Goal: Feedback & Contribution: Submit feedback/report problem

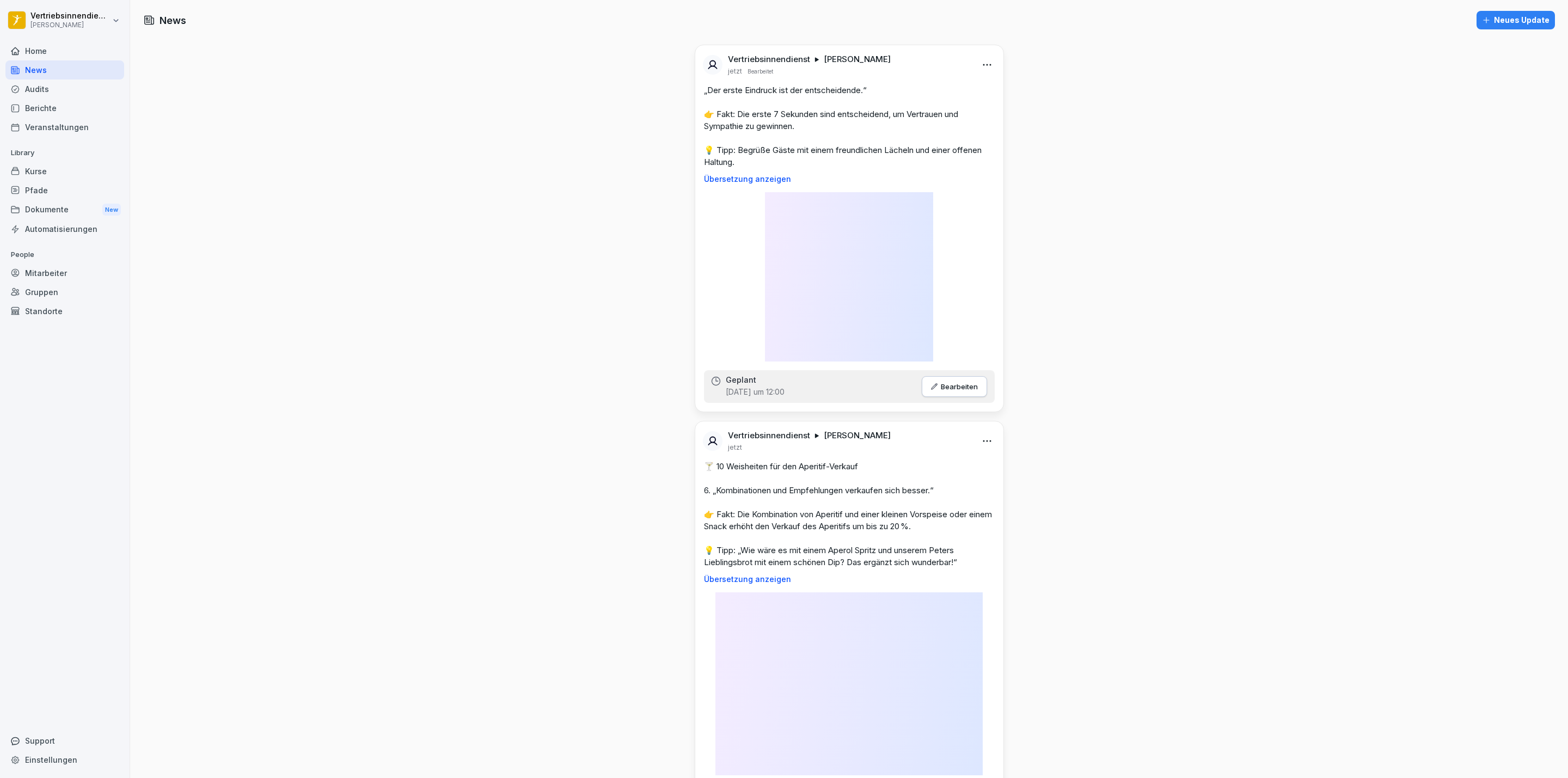
click at [64, 207] on div "Dokumente New" at bounding box center [65, 210] width 118 height 20
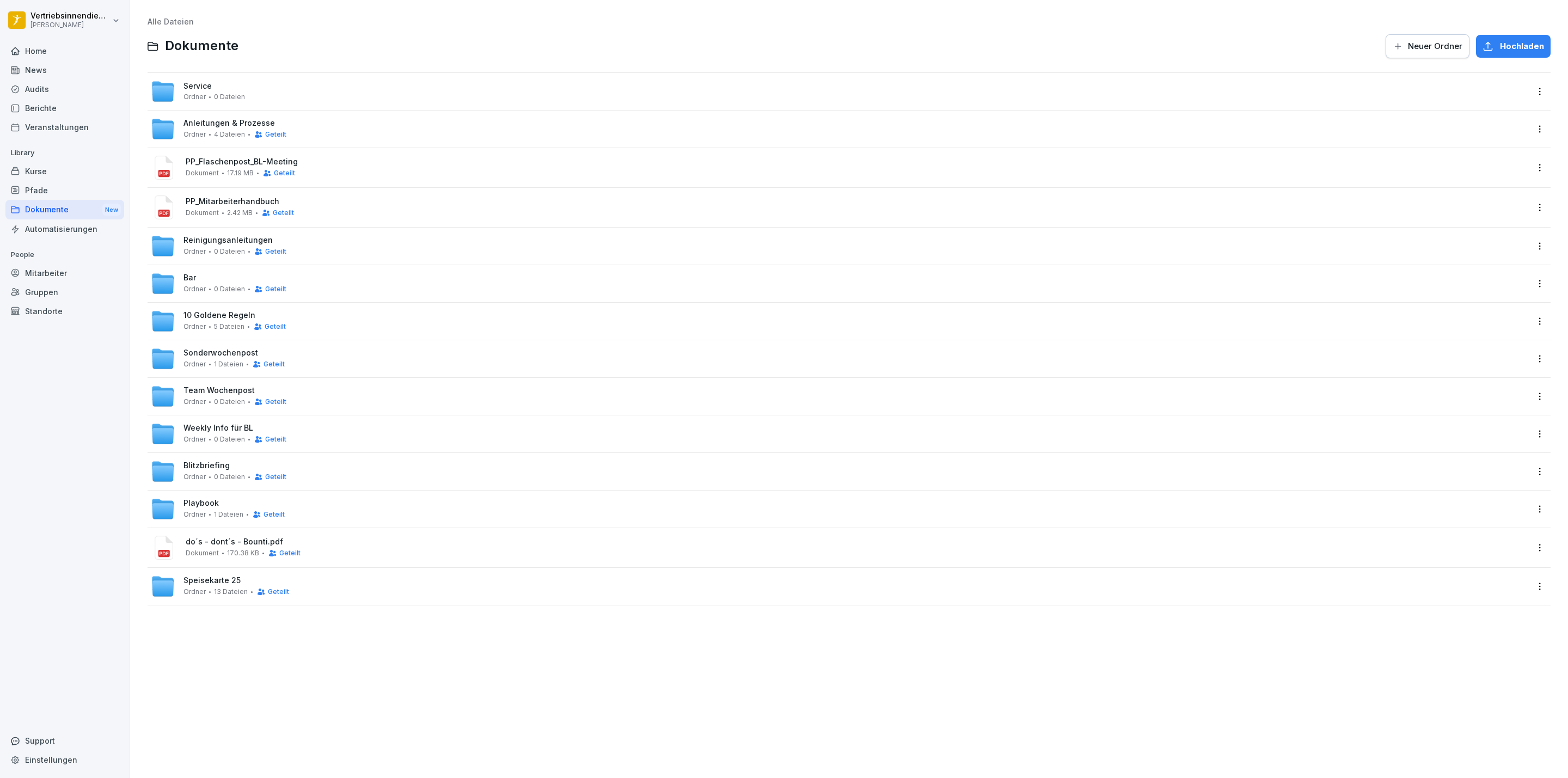
click at [234, 114] on div "Anleitungen & Prozesse Ordner 4 Dateien Geteilt" at bounding box center [849, 129] width 1403 height 37
click at [236, 126] on span "Anleitungen & Prozesse" at bounding box center [229, 123] width 91 height 10
click at [213, 82] on div "Service Ordner 0 Dateien" at bounding box center [214, 91] width 61 height 19
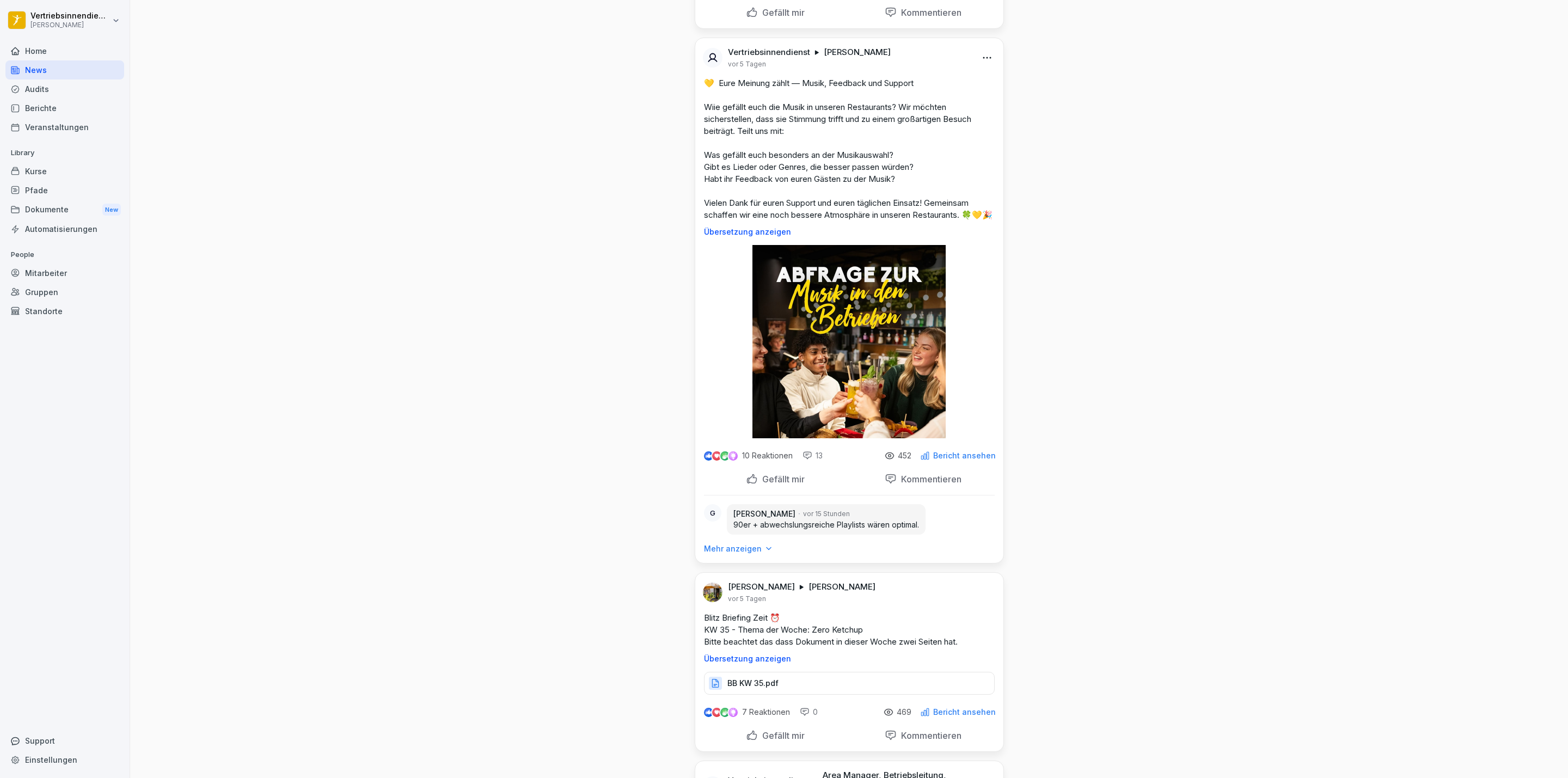
scroll to position [4004, 0]
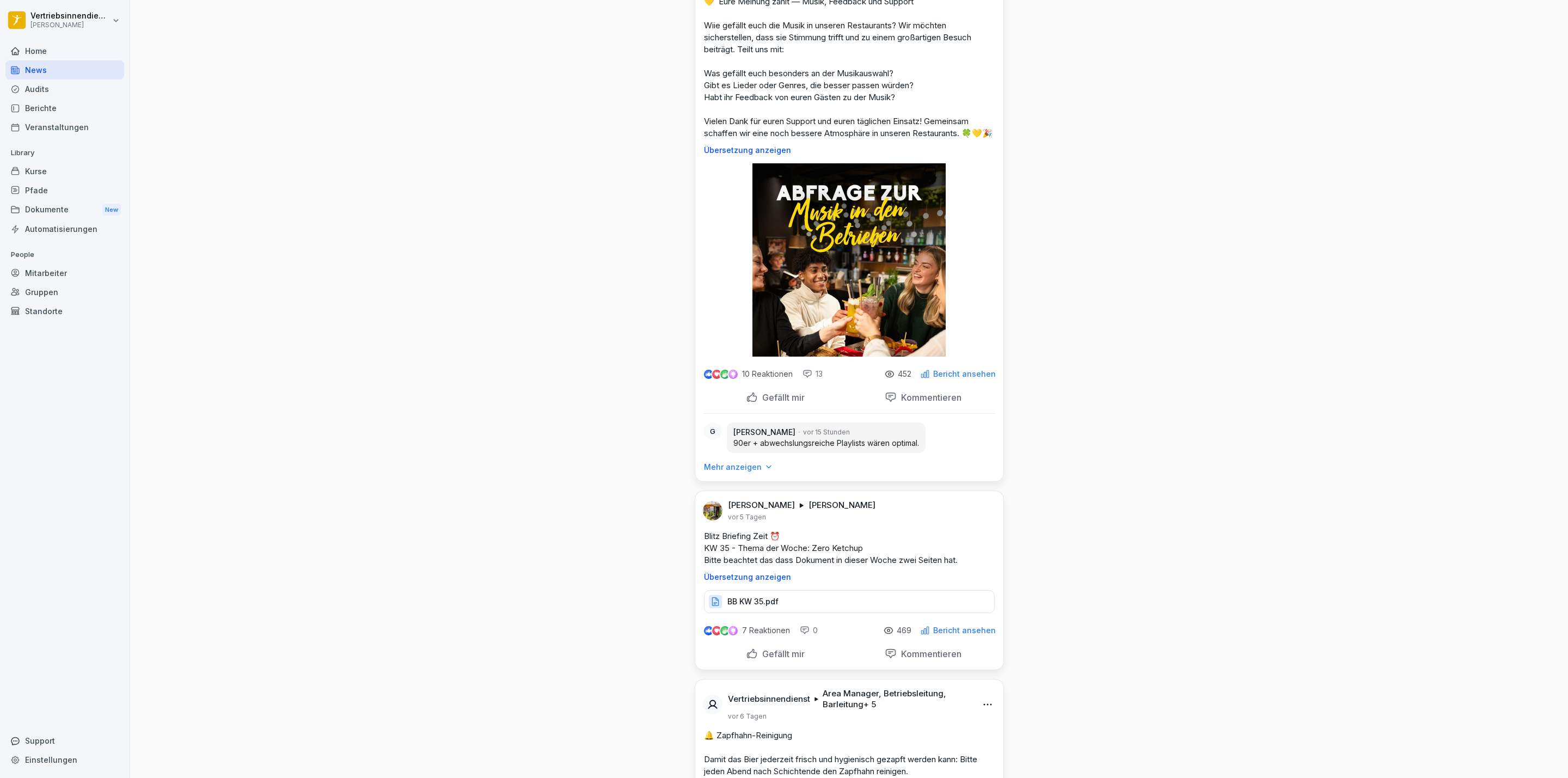
click at [716, 473] on p "Mehr anzeigen" at bounding box center [732, 467] width 57 height 11
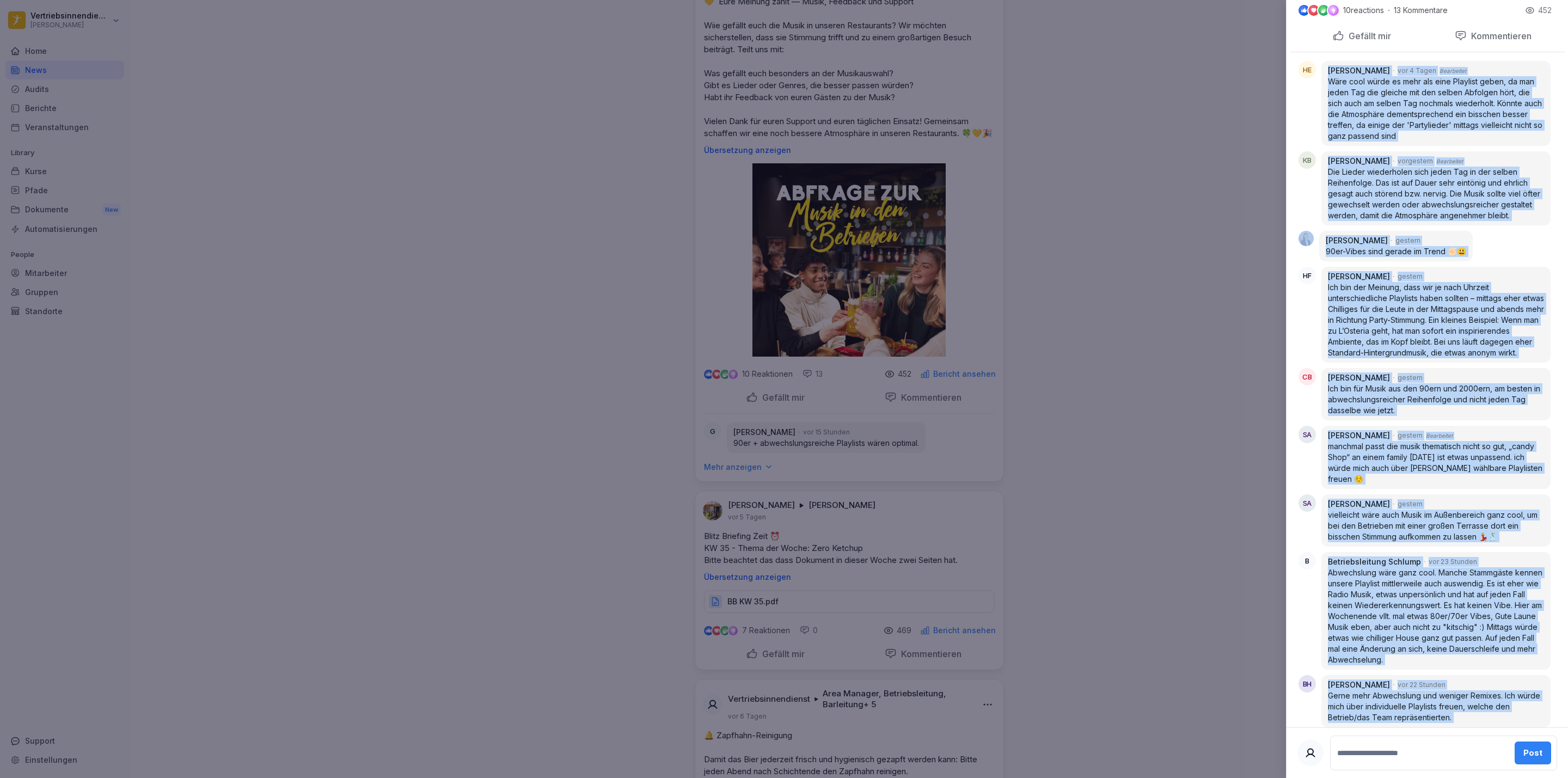
scroll to position [459, 0]
drag, startPoint x: 1317, startPoint y: 355, endPoint x: 1534, endPoint y: 699, distance: 406.7
click at [1534, 699] on div "HE [PERSON_NAME] [DATE] Bearbeitet Wäre cool würde es mehr als eine Playlist ge…" at bounding box center [1427, 519] width 275 height 937
copy div "Loremip Dolorsi Ametcon Adipis eli 1 Seddo Eiusmodtem Inci utla etdol ma aliq e…"
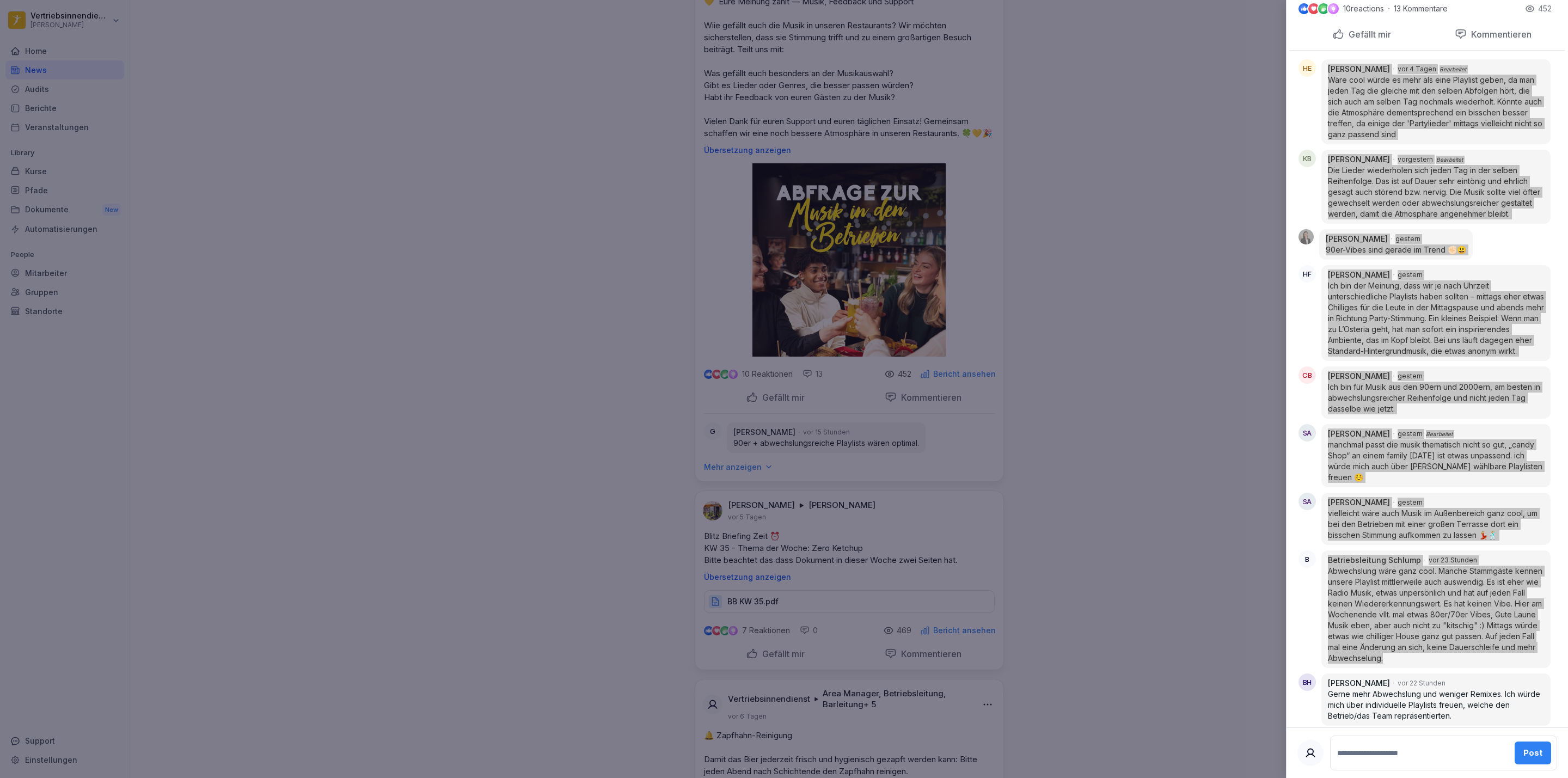
scroll to position [51, 0]
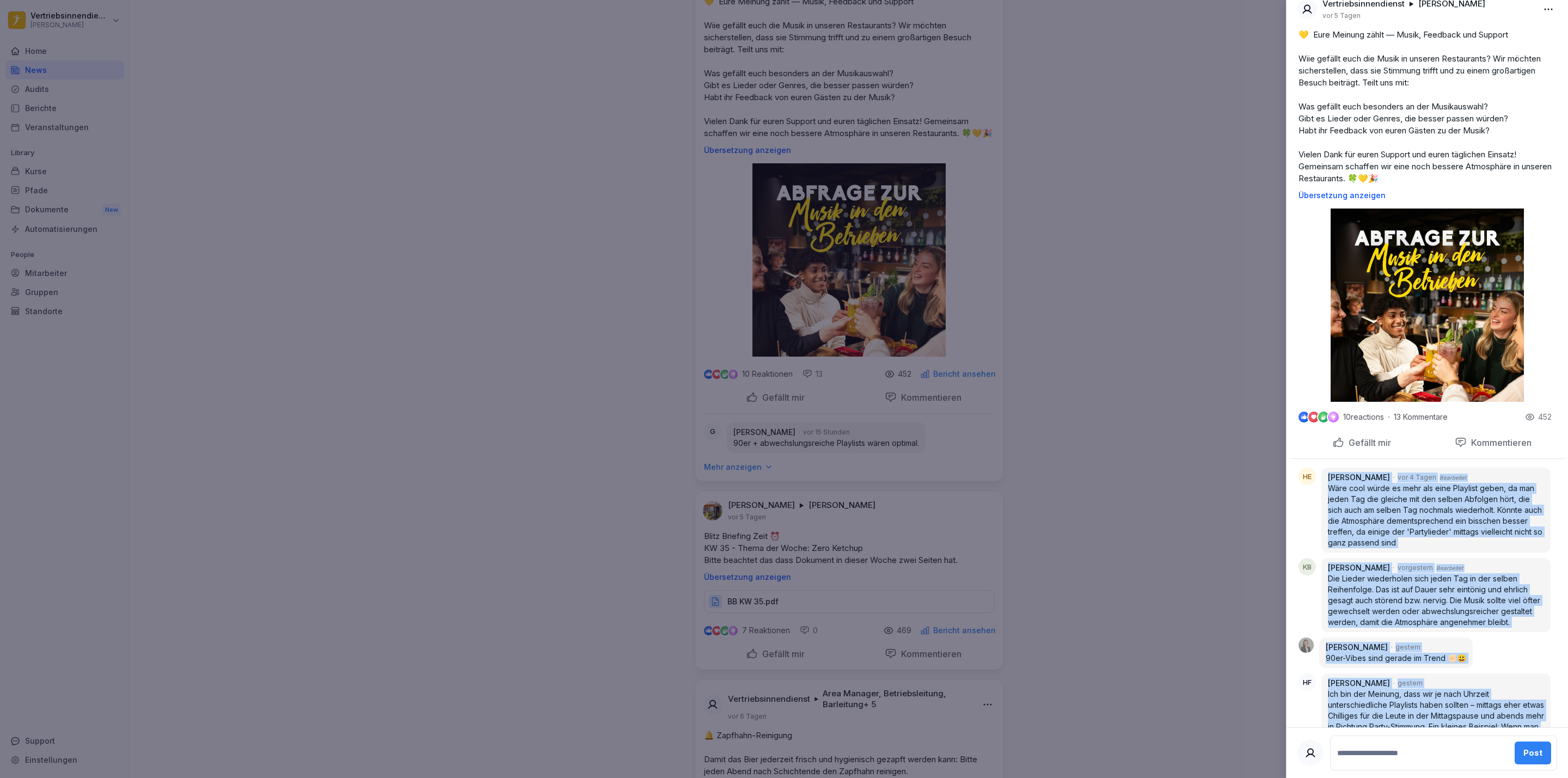
click at [1491, 186] on div "💛 Eure Meinung zählt — Musik, Feedback und Support Wiie gefällt euch die Musik …" at bounding box center [1427, 115] width 275 height 171
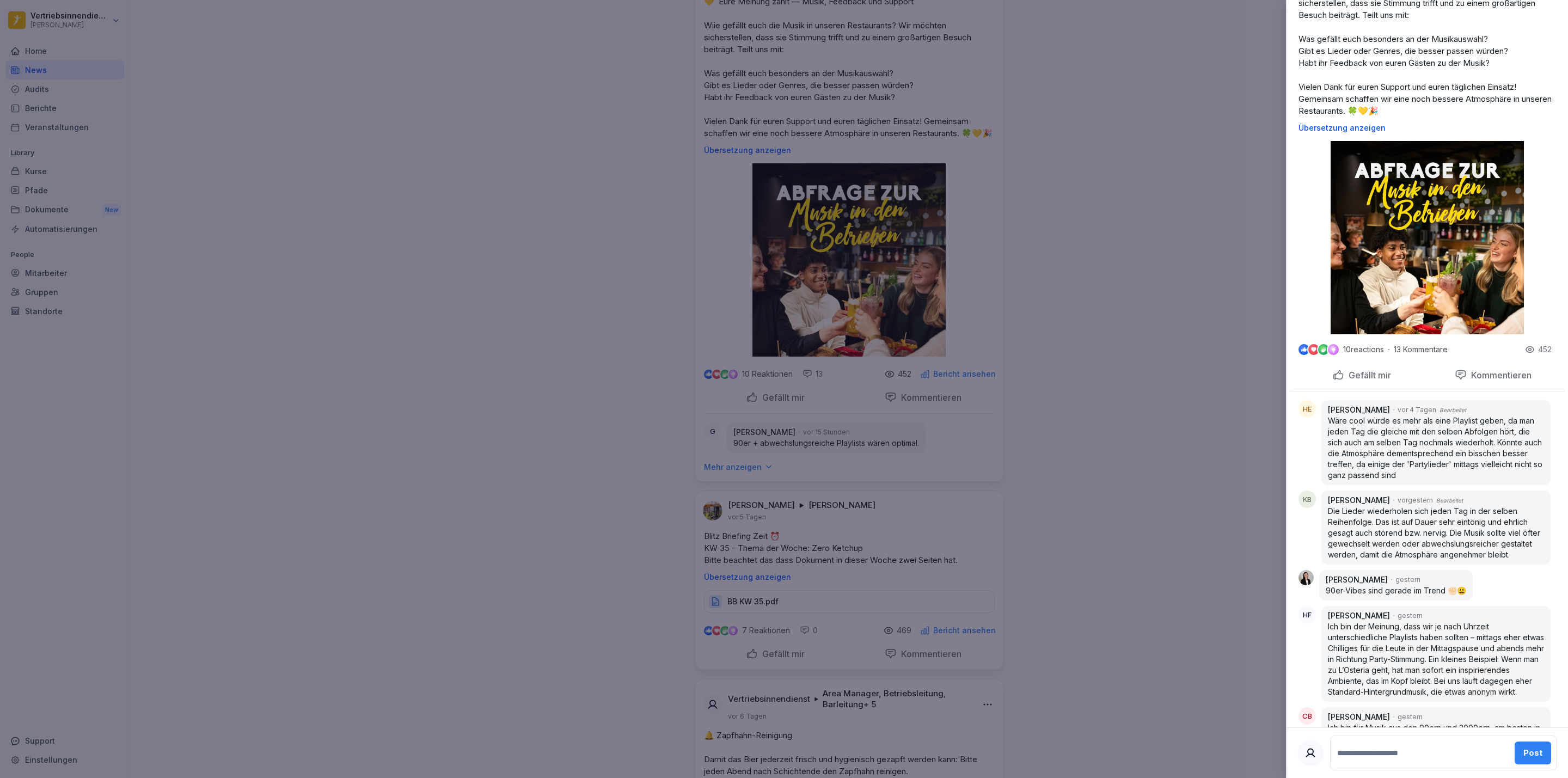
scroll to position [214, 0]
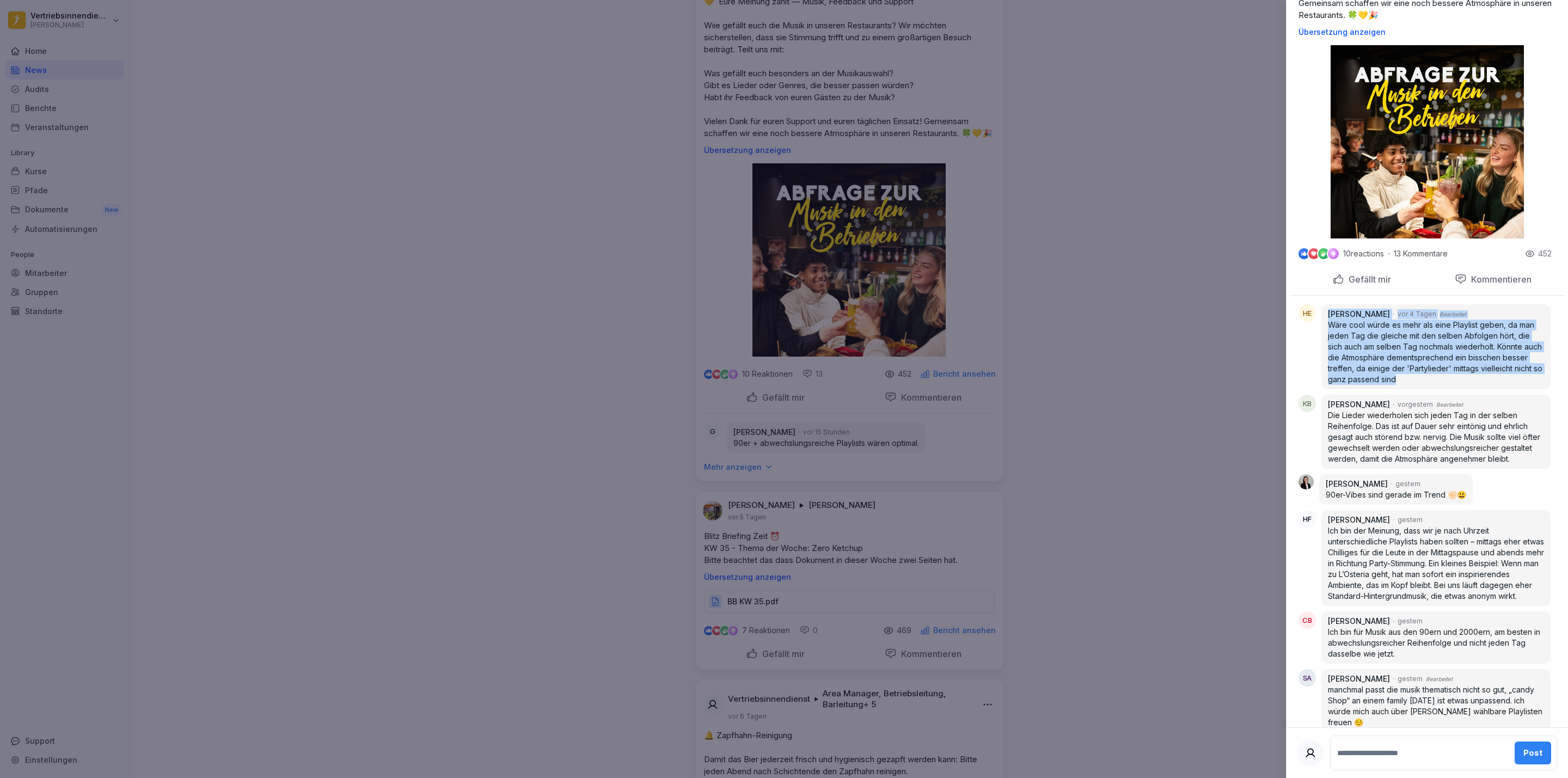
drag, startPoint x: 1493, startPoint y: 379, endPoint x: 1319, endPoint y: 310, distance: 187.2
click at [1319, 310] on div "HE [PERSON_NAME] [DATE] Bearbeitet Wäre cool würde es mehr als eine Playlist ge…" at bounding box center [1427, 347] width 257 height 85
copy div "[PERSON_NAME] [DATE] Bearbeitet Wäre cool würde es mehr als eine Playlist geben…"
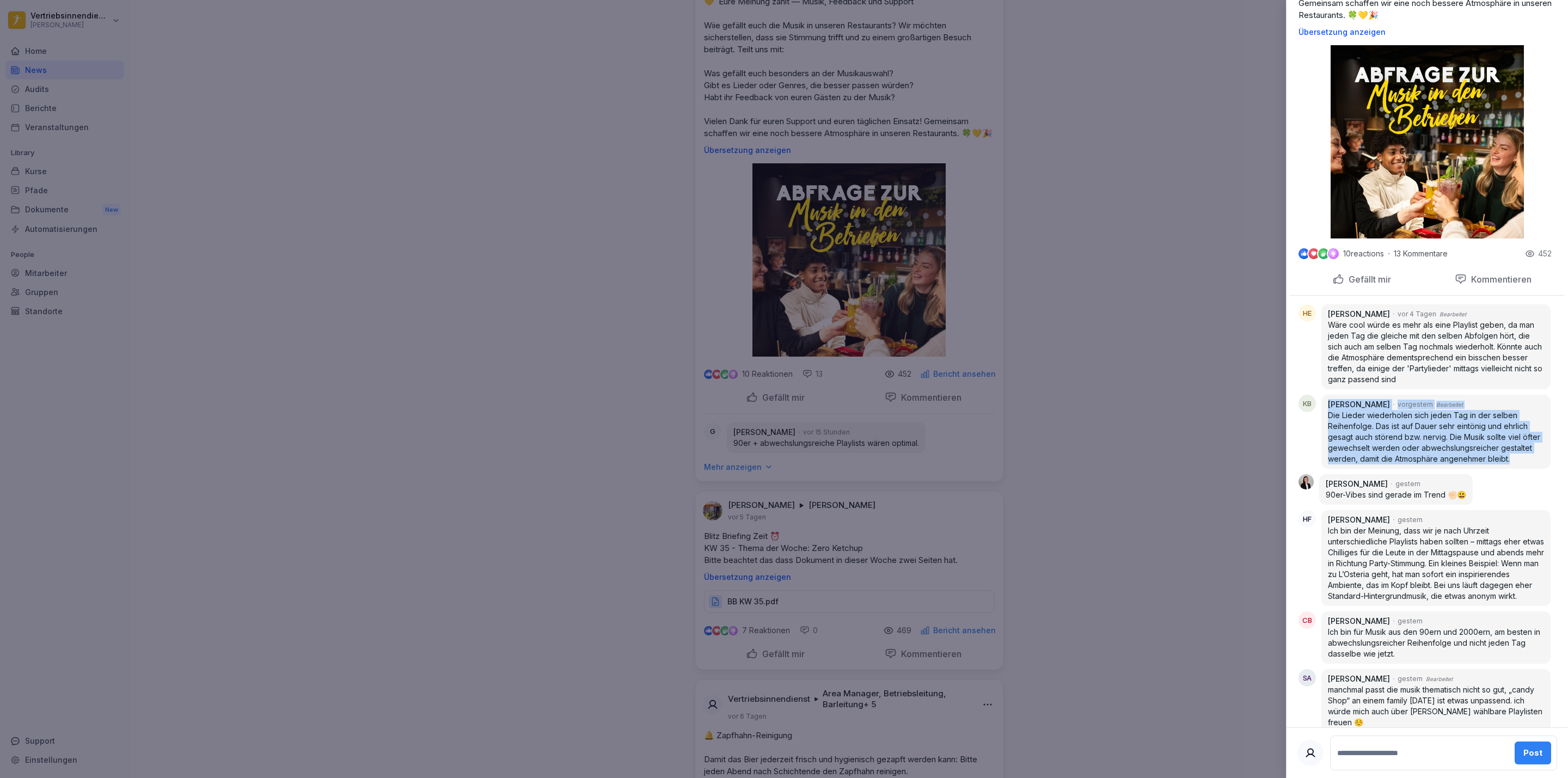
drag, startPoint x: 1380, startPoint y: 472, endPoint x: 1318, endPoint y: 395, distance: 98.9
click at [1318, 395] on div "KB [PERSON_NAME] [DATE] Bearbeitet Die Lieder wiederholen sich jeden Tag in der…" at bounding box center [1427, 432] width 257 height 74
copy div "[PERSON_NAME] [DATE] Bearbeitet Die Lieder wiederholen sich jeden Tag in der se…"
click at [1385, 464] on p "Die Lieder wiederholen sich jeden Tag in der selben Reihenfolge. Das ist auf Da…" at bounding box center [1436, 437] width 217 height 54
drag, startPoint x: 1370, startPoint y: 472, endPoint x: 1330, endPoint y: 409, distance: 74.6
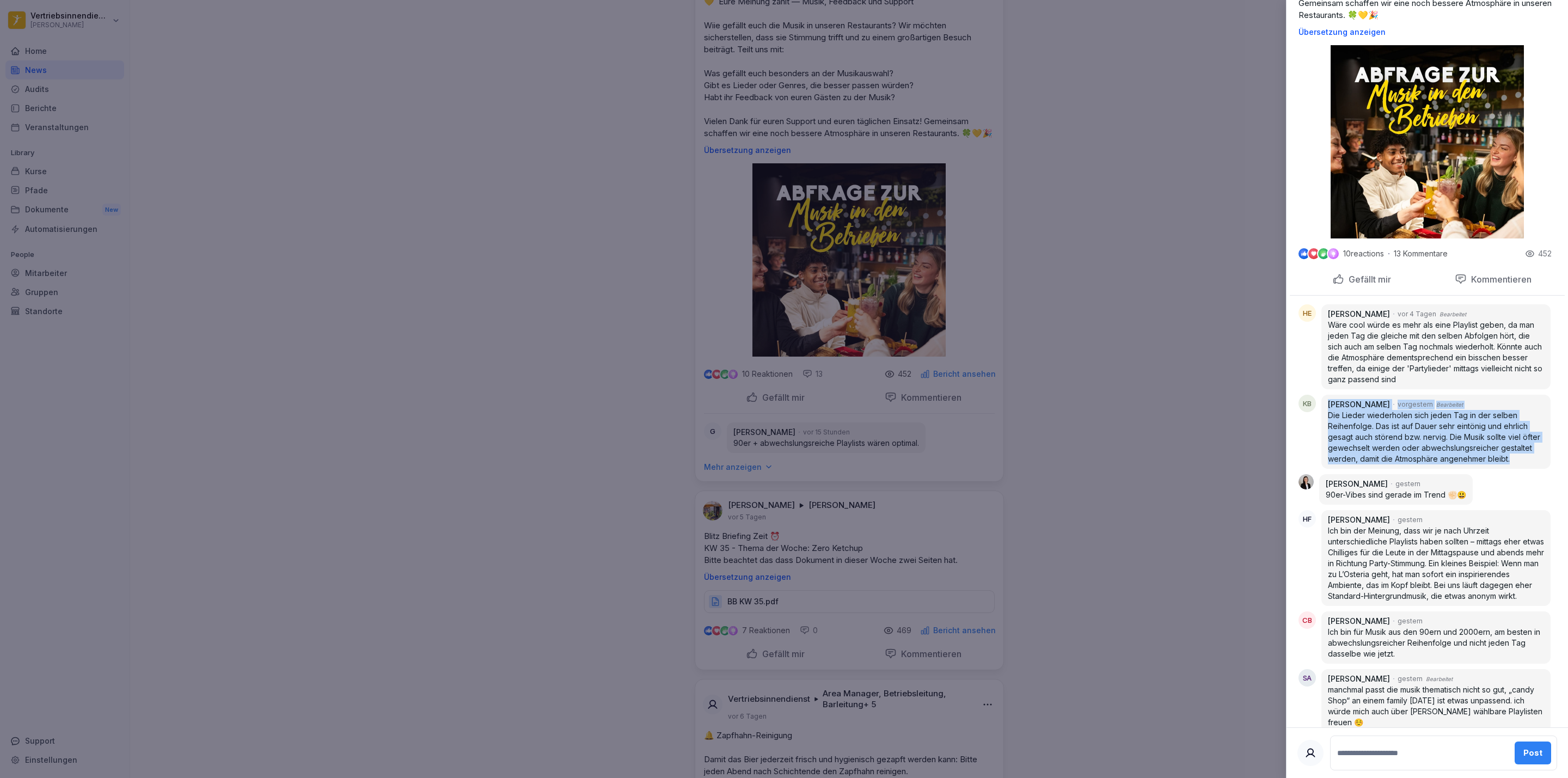
click at [1330, 409] on div "[PERSON_NAME] [DATE] Bearbeitet Die Lieder wiederholen sich jeden Tag in der se…" at bounding box center [1436, 432] width 229 height 74
copy div "[PERSON_NAME] [DATE] Bearbeitet Die Lieder wiederholen sich jeden Tag in der se…"
click at [1394, 457] on p "Die Lieder wiederholen sich jeden Tag in der selben Reihenfolge. Das ist auf Da…" at bounding box center [1436, 437] width 217 height 54
click at [1369, 464] on p "Die Lieder wiederholen sich jeden Tag in der selben Reihenfolge. Das ist auf Da…" at bounding box center [1436, 437] width 217 height 54
drag, startPoint x: 1369, startPoint y: 471, endPoint x: 1333, endPoint y: 415, distance: 66.6
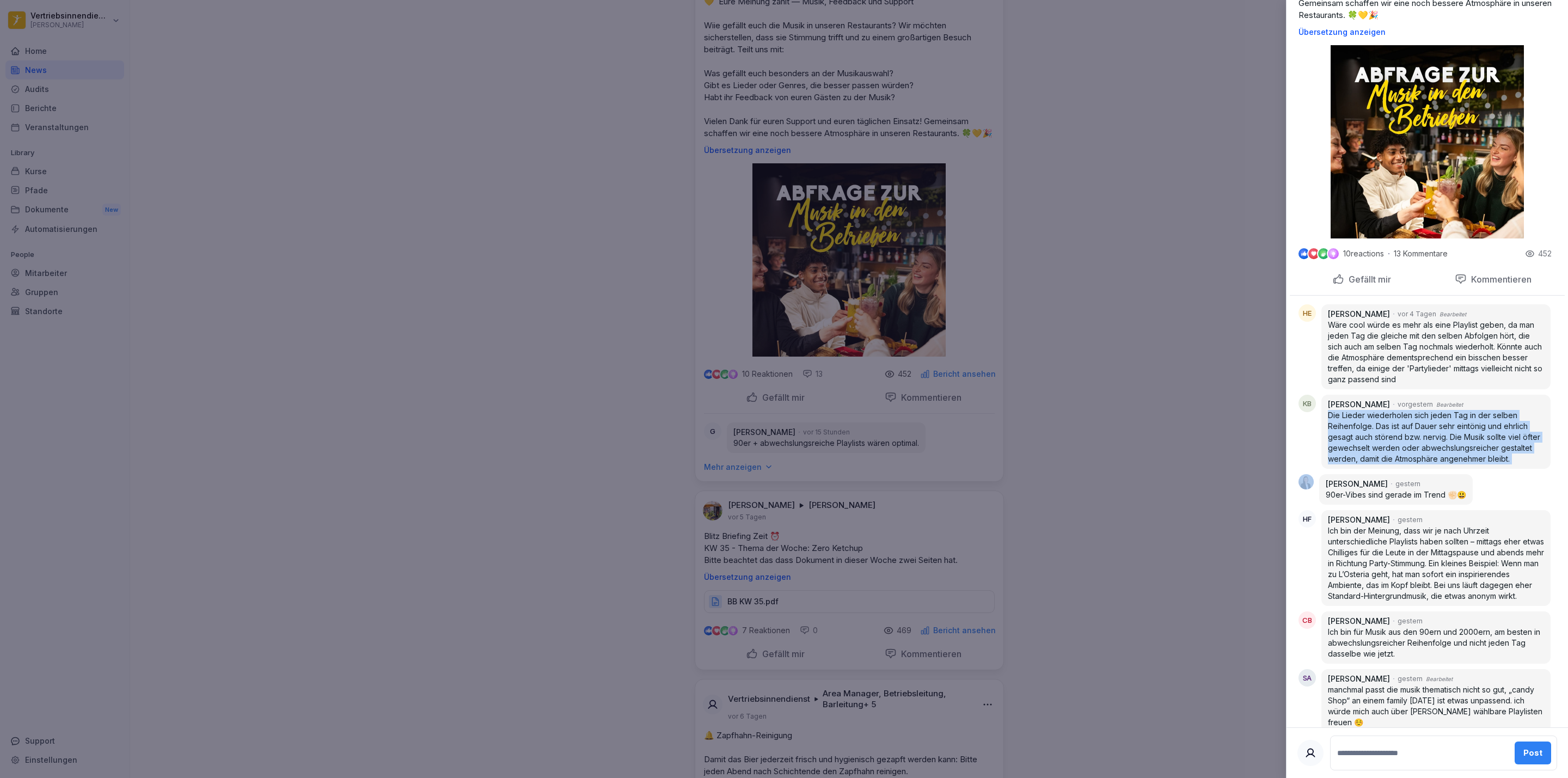
click at [1333, 415] on p "Die Lieder wiederholen sich jeden Tag in der selben Reihenfolge. Das ist auf Da…" at bounding box center [1436, 437] width 217 height 54
click at [1380, 457] on p "Die Lieder wiederholen sich jeden Tag in der selben Reihenfolge. Das ist auf Da…" at bounding box center [1436, 437] width 217 height 54
drag, startPoint x: 1368, startPoint y: 471, endPoint x: 1330, endPoint y: 408, distance: 73.6
click at [1330, 408] on div "[PERSON_NAME] [DATE] Bearbeitet Die Lieder wiederholen sich jeden Tag in der se…" at bounding box center [1436, 432] width 229 height 74
copy div "[PERSON_NAME] [DATE] Bearbeitet Die Lieder wiederholen sich jeden Tag in der se…"
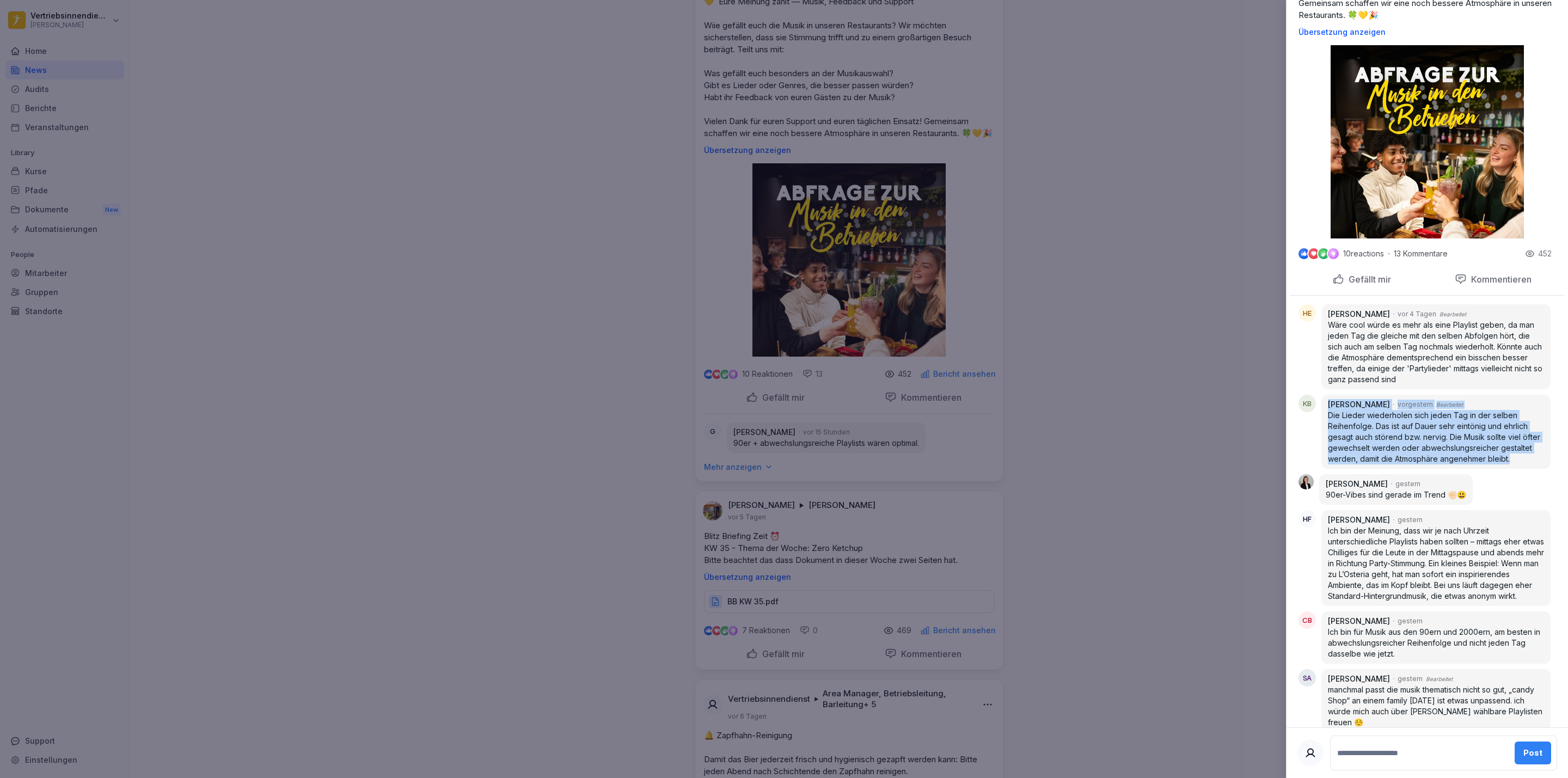
click at [1428, 464] on p "Die Lieder wiederholen sich jeden Tag in der selben Reihenfolge. Das ist auf Da…" at bounding box center [1436, 437] width 217 height 54
drag, startPoint x: 1366, startPoint y: 481, endPoint x: 1328, endPoint y: 415, distance: 76.2
click at [1328, 415] on div "[PERSON_NAME] [DATE] Bearbeitet Die Lieder wiederholen sich jeden Tag in der se…" at bounding box center [1436, 432] width 229 height 74
copy p "Die Lieder wiederholen sich jeden Tag in der selben Reihenfolge. Das ist auf Da…"
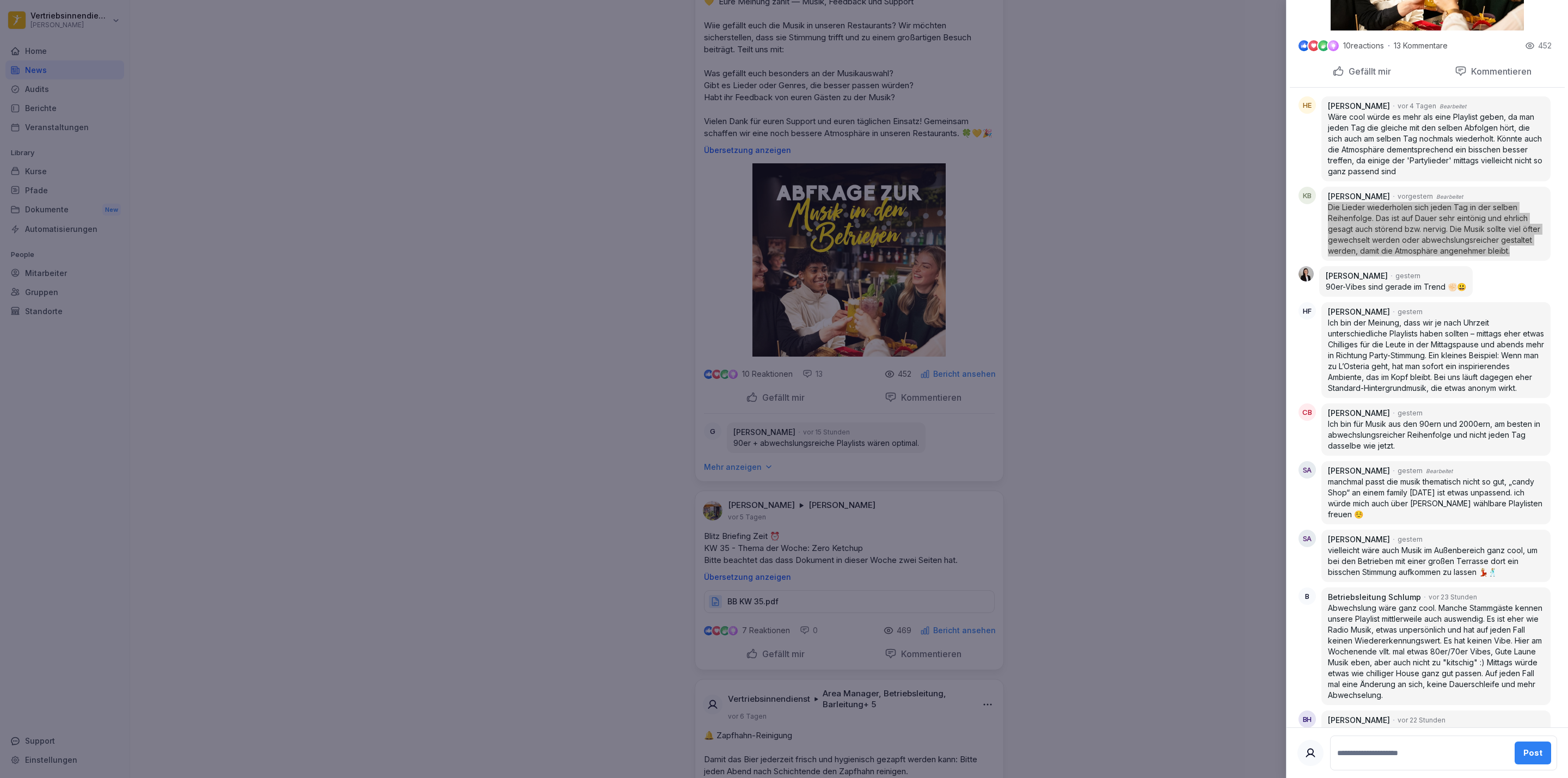
scroll to position [459, 0]
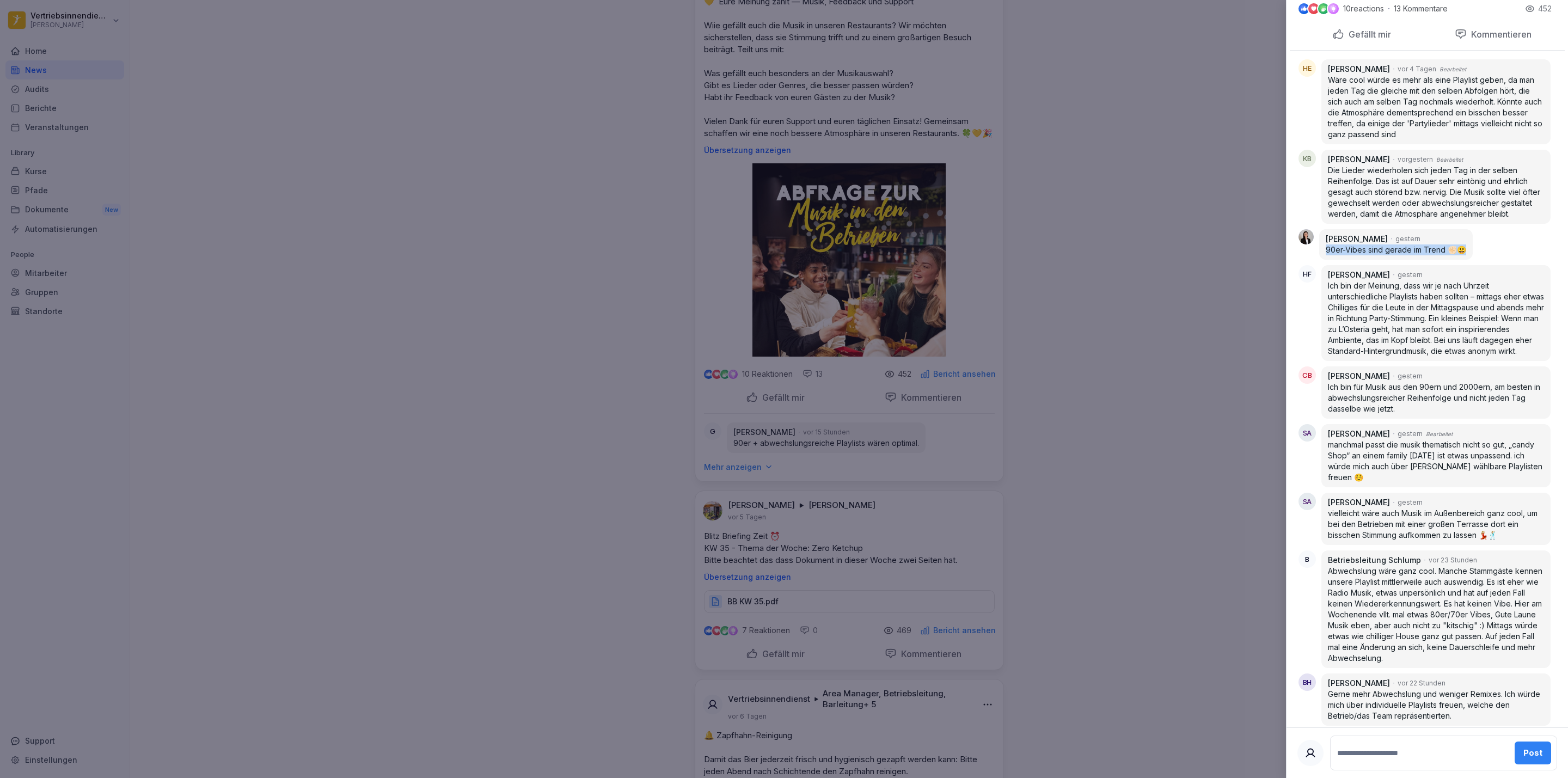
drag, startPoint x: 1462, startPoint y: 258, endPoint x: 1323, endPoint y: 263, distance: 139.1
click at [1323, 260] on div "[PERSON_NAME] [DATE] 90er-Vibes sind gerade im Trend ✊🏻😃" at bounding box center [1396, 244] width 153 height 30
copy p "90er-Vibes sind gerade im Trend ✊🏻😃"
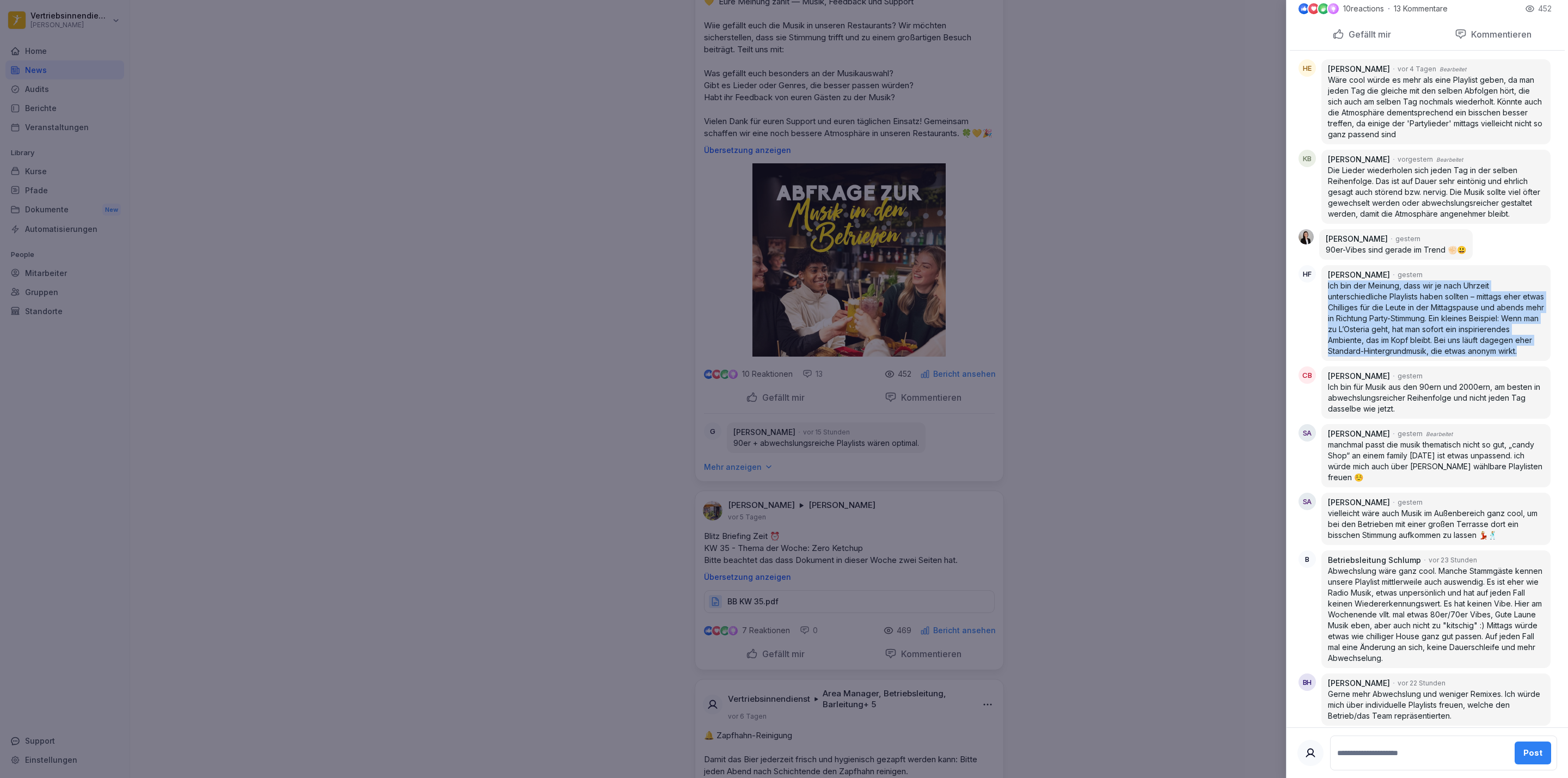
drag, startPoint x: 1379, startPoint y: 366, endPoint x: 1328, endPoint y: 297, distance: 85.8
click at [1328, 297] on p "Ich bin der Meinung, dass wir je nach Uhrzeit unterschiedliche Playlists haben …" at bounding box center [1436, 319] width 217 height 77
copy p "Ich bin der Meinung, dass wir je nach Uhrzeit unterschiedliche Playlists haben …"
click at [1428, 415] on p "Ich bin für Musik aus den 90ern und 2000ern, am besten in abwechslungsreicher R…" at bounding box center [1436, 398] width 217 height 33
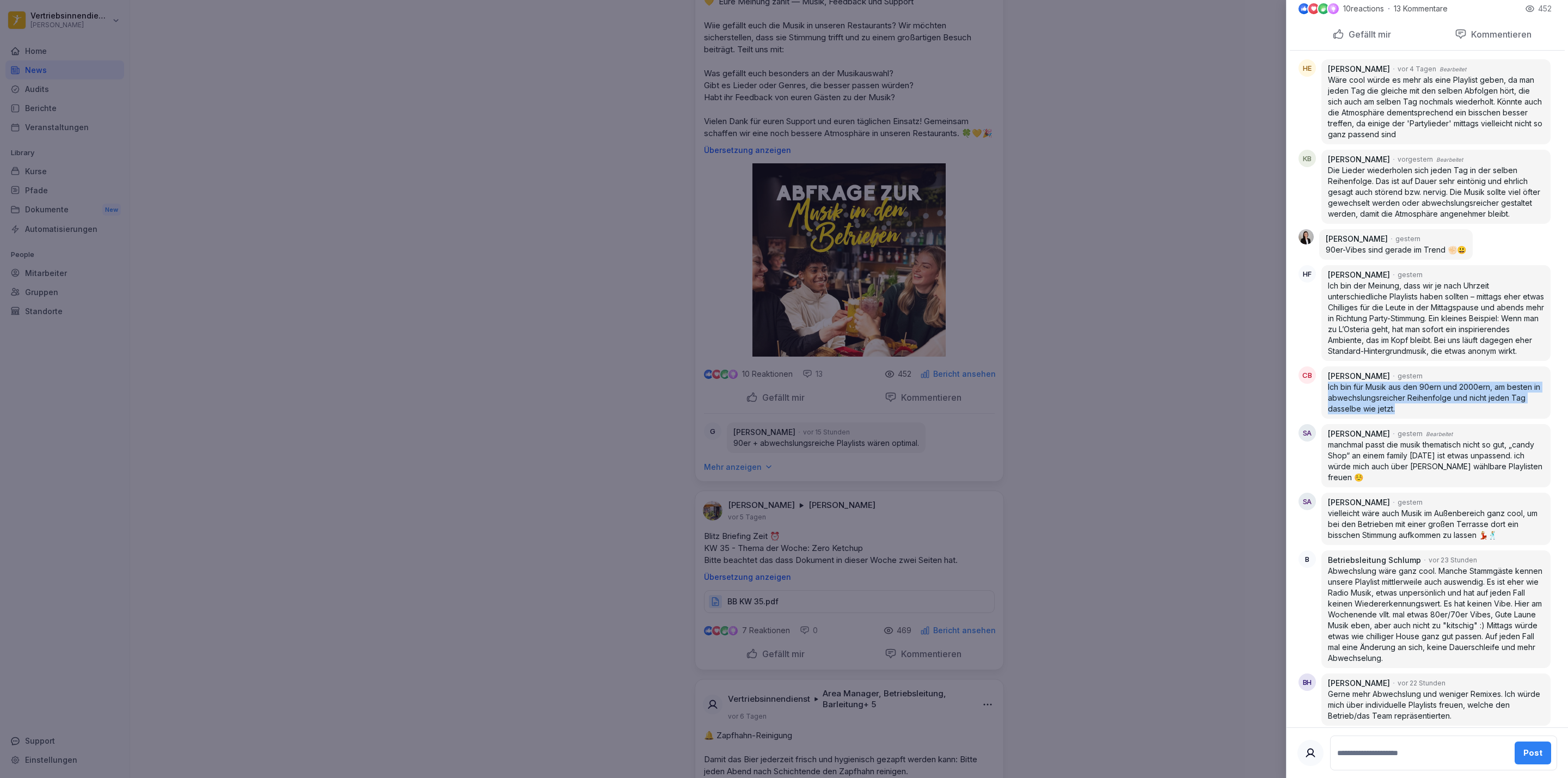
drag, startPoint x: 1436, startPoint y: 433, endPoint x: 1321, endPoint y: 406, distance: 118.1
click at [1321, 406] on div "[PERSON_NAME] [DATE] Ich bin für Musik aus den 90ern und 2000ern, am besten in …" at bounding box center [1436, 392] width 229 height 52
copy p "Ich bin für Musik aus den 90ern und 2000ern, am besten in abwechslungsreicher R…"
drag, startPoint x: 1404, startPoint y: 494, endPoint x: 1331, endPoint y: 466, distance: 78.2
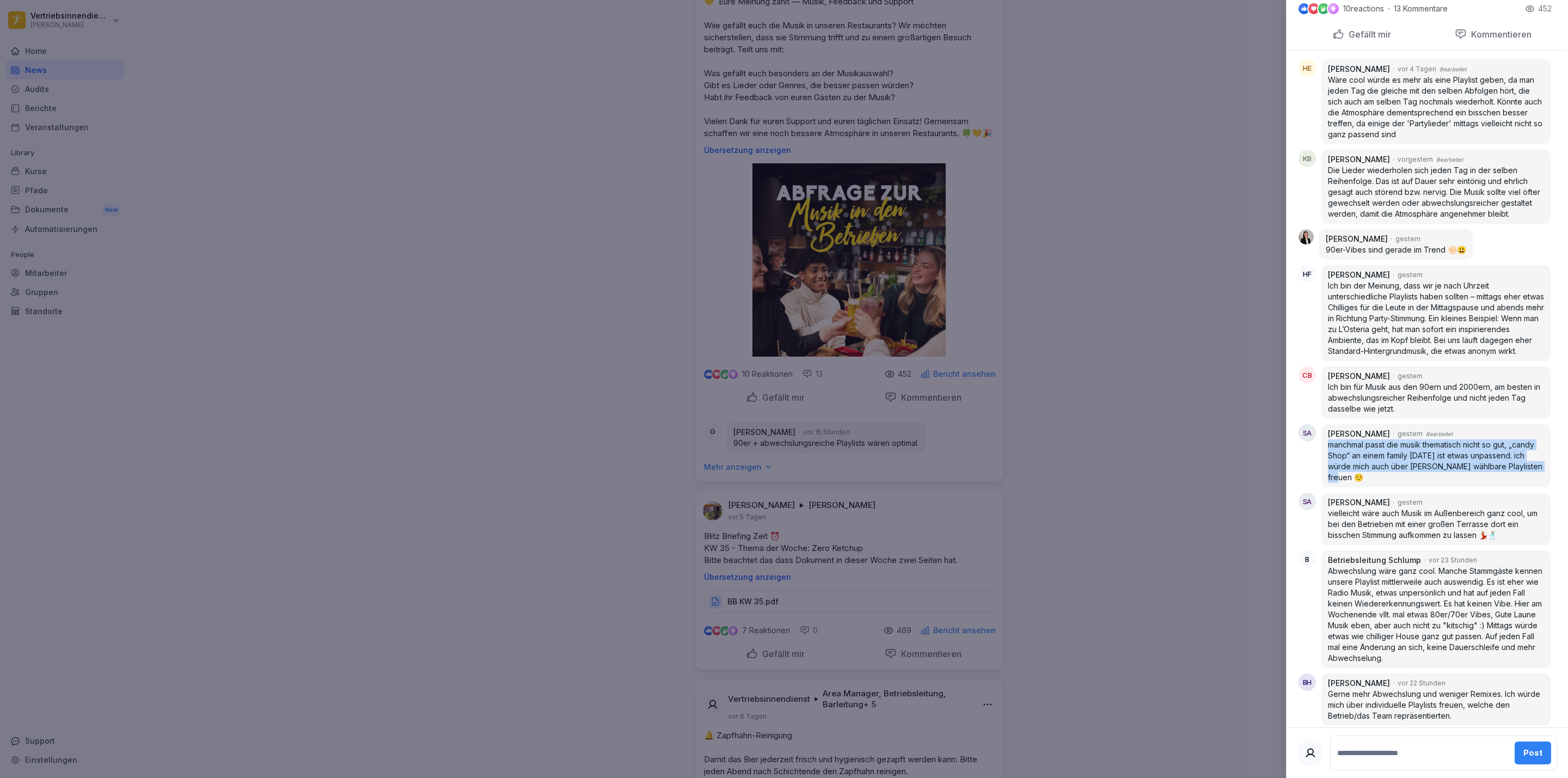
click at [1331, 466] on p "manchmal passt die musik thematisch nicht so gut, „candy Shop“ an einem family …" at bounding box center [1436, 461] width 217 height 44
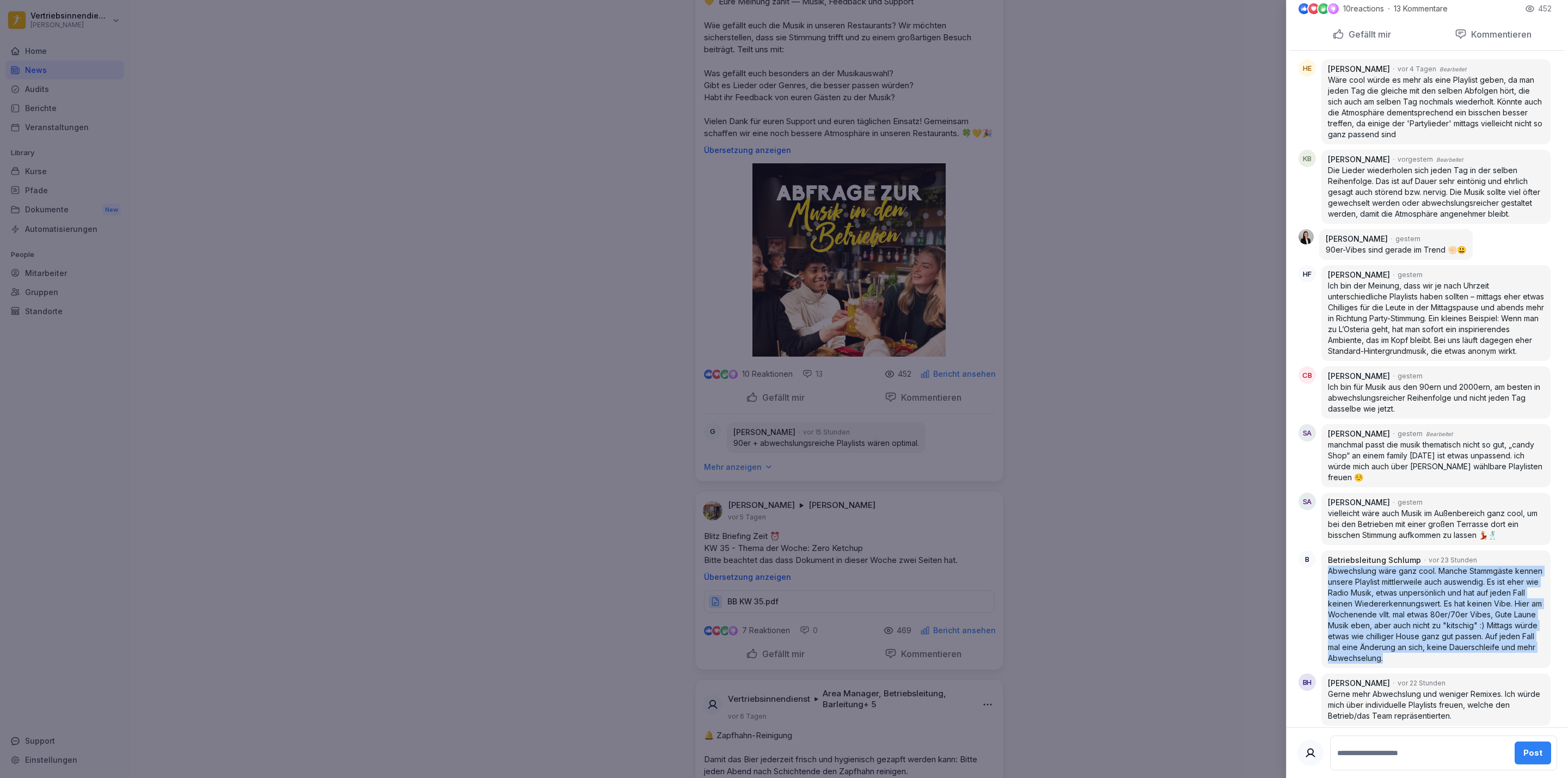
drag, startPoint x: 1392, startPoint y: 693, endPoint x: 1326, endPoint y: 592, distance: 120.7
click at [1326, 592] on div "Betriebsleitung Schlump vor 23 Stunden Abwechslung wäre ganz cool. Manche Stamm…" at bounding box center [1436, 609] width 229 height 118
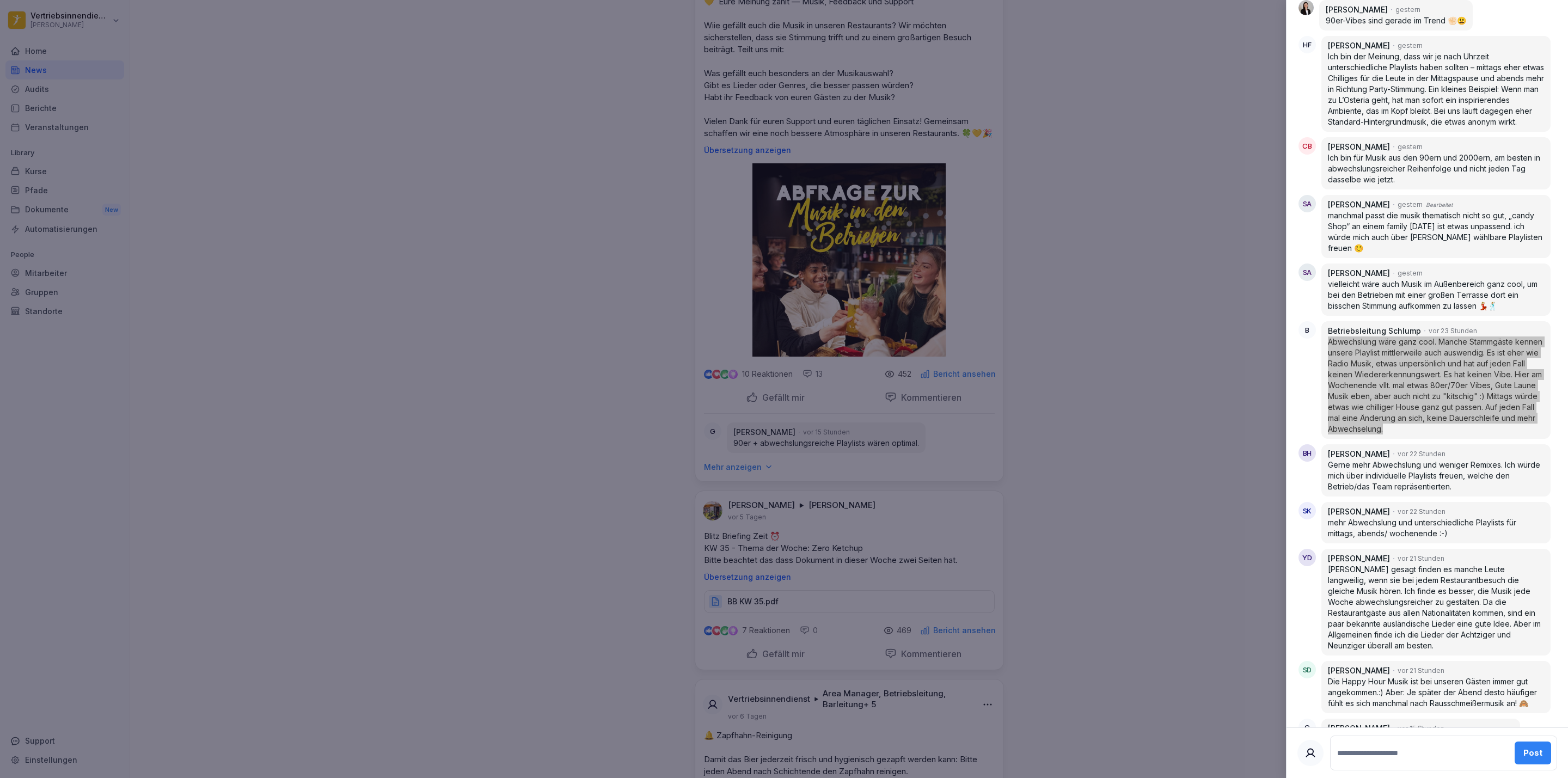
scroll to position [763, 0]
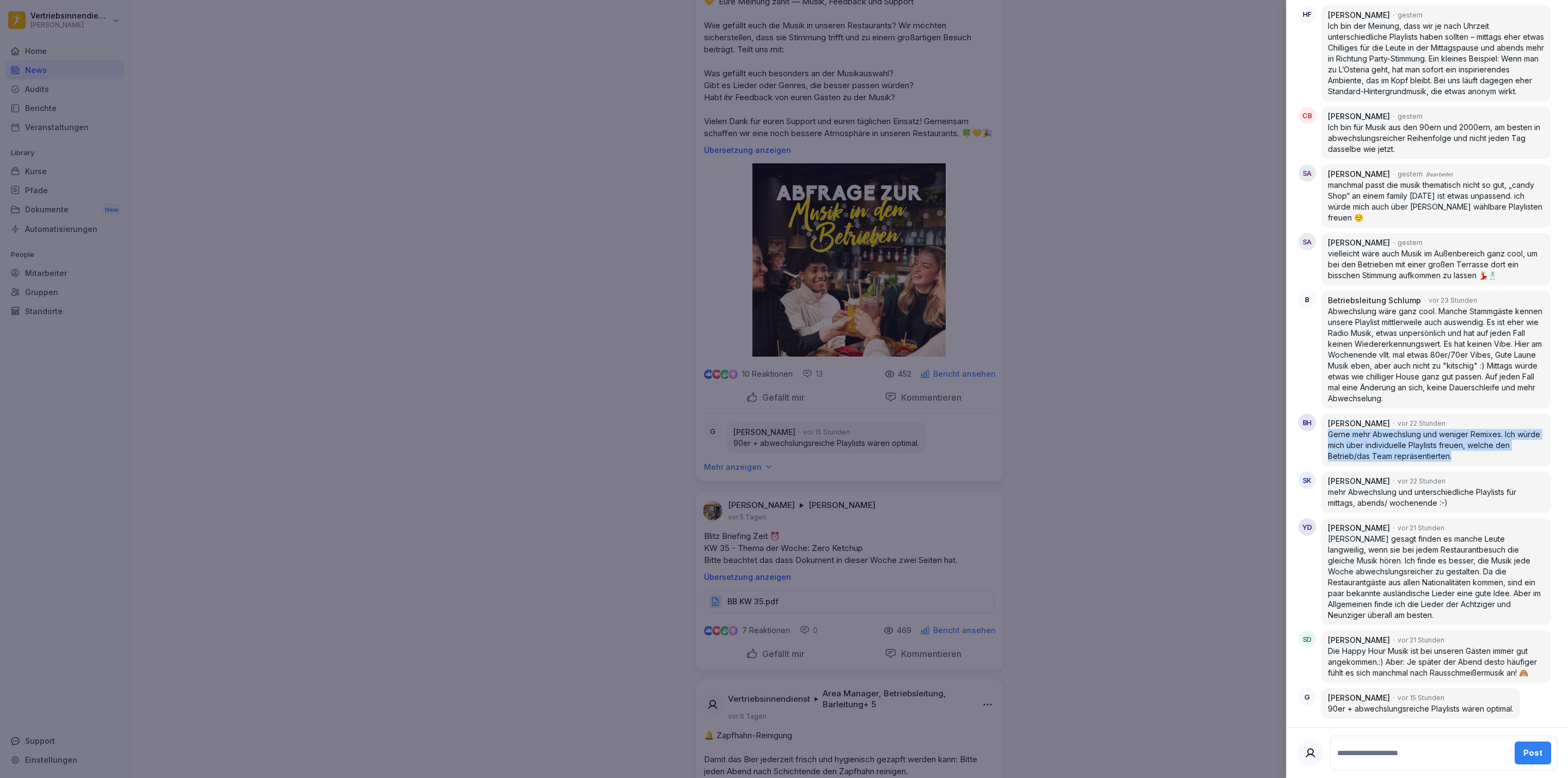
drag, startPoint x: 1474, startPoint y: 449, endPoint x: 1326, endPoint y: 420, distance: 150.8
click at [1326, 420] on div "[PERSON_NAME] vor 22 Stunden Gerne mehr Abwechslung und weniger Remixes. Ich wü…" at bounding box center [1436, 440] width 229 height 52
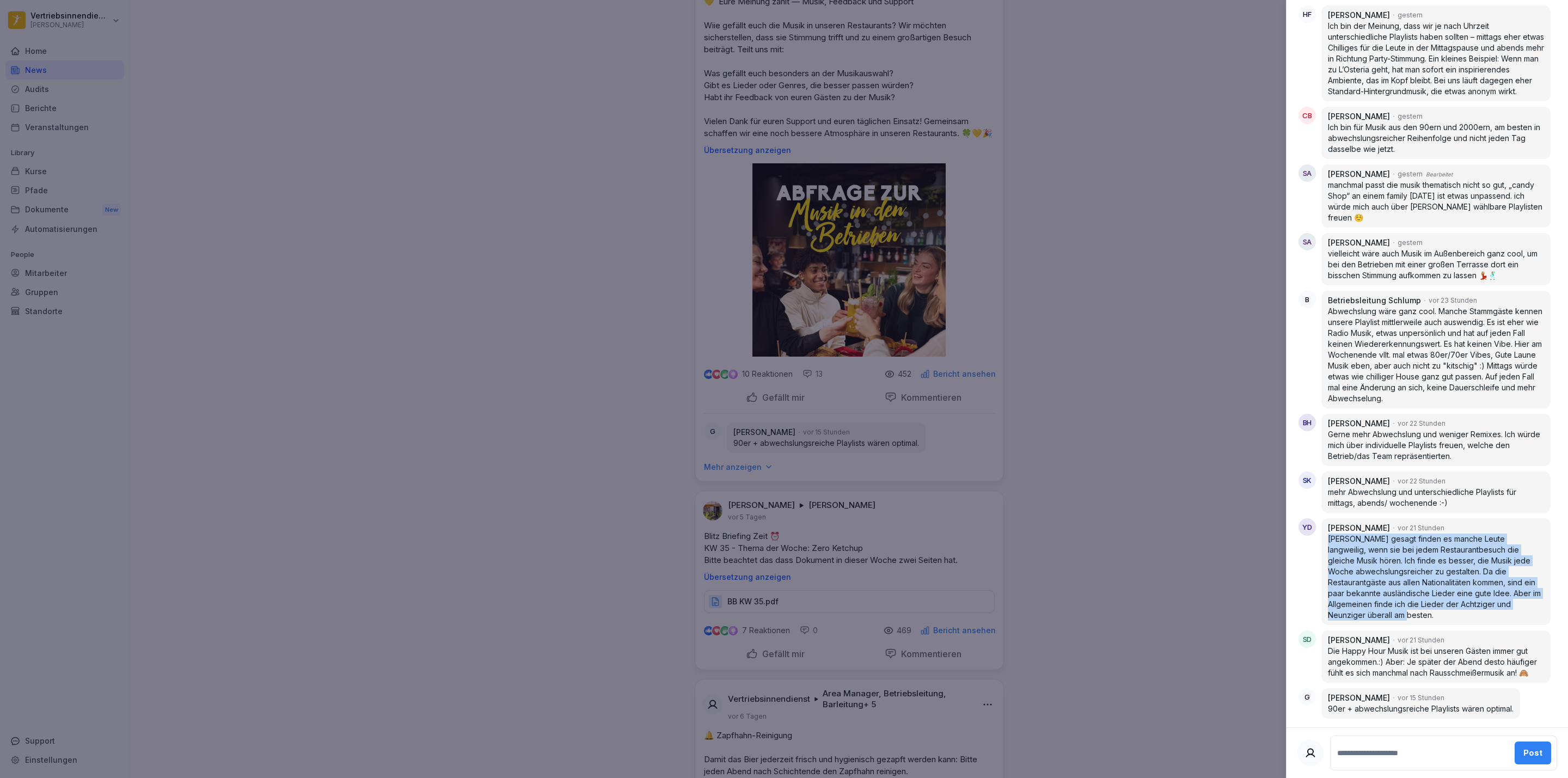
drag, startPoint x: 1448, startPoint y: 603, endPoint x: 1330, endPoint y: 522, distance: 143.1
click at [1330, 534] on p "[PERSON_NAME] gesagt finden es manche Leute langweilig, wenn sie bei jedem Rest…" at bounding box center [1436, 578] width 217 height 87
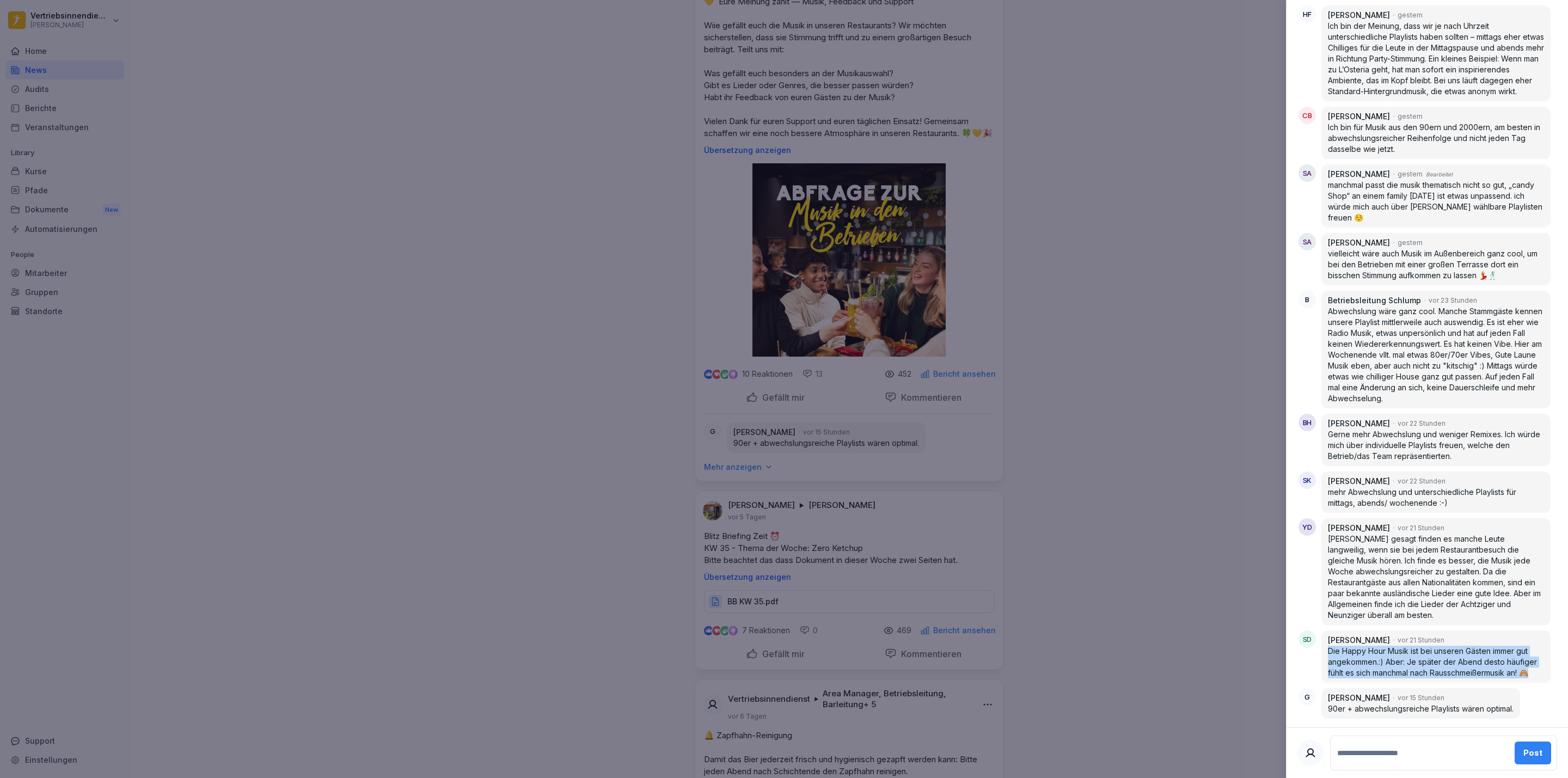
drag, startPoint x: 1431, startPoint y: 667, endPoint x: 1330, endPoint y: 639, distance: 104.8
click at [1330, 646] on p "Die Happy Hour Musik ist bei unseren Gästen immer gut angekommen.:) Aber: Je sp…" at bounding box center [1436, 662] width 217 height 33
drag, startPoint x: 1514, startPoint y: 708, endPoint x: 1328, endPoint y: 703, distance: 186.1
click at [1328, 704] on p "90er + abwechslungsreiche Playlists wären optimal." at bounding box center [1420, 709] width 185 height 11
click at [1107, 224] on div at bounding box center [784, 389] width 1568 height 778
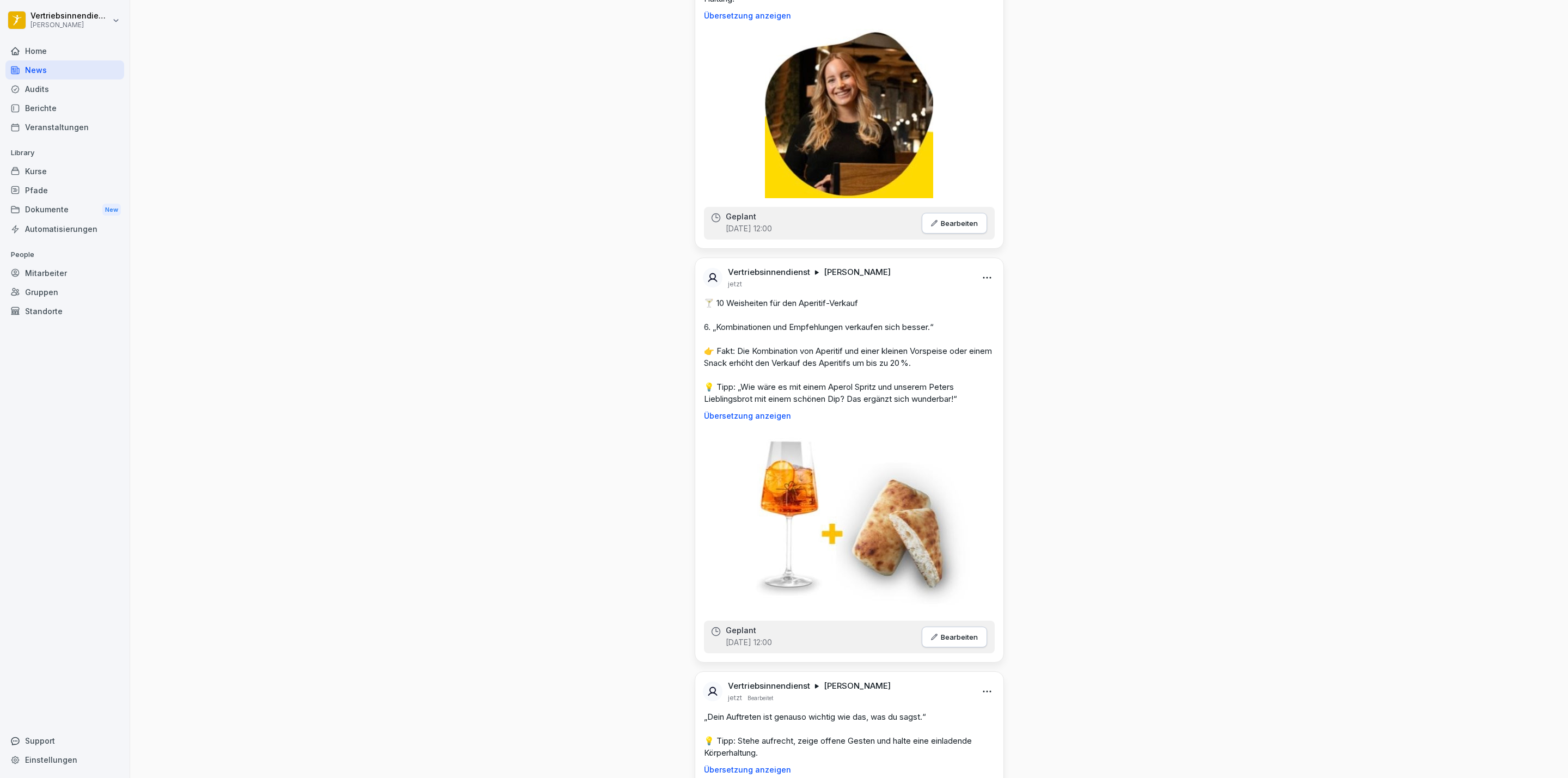
scroll to position [0, 0]
